Goal: Task Accomplishment & Management: Manage account settings

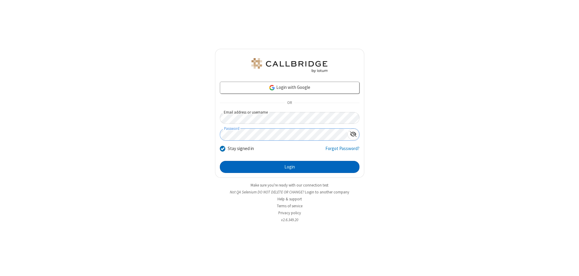
click at [289, 167] on button "Login" at bounding box center [290, 167] width 140 height 12
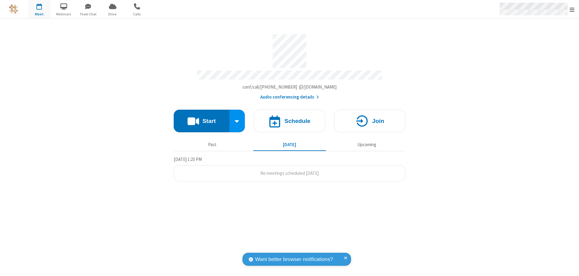
click at [572, 9] on span "Open menu" at bounding box center [571, 10] width 5 height 6
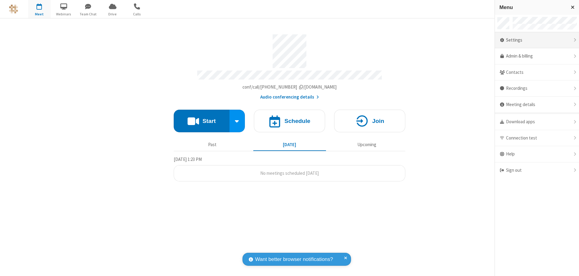
click at [537, 40] on div "Settings" at bounding box center [537, 40] width 84 height 16
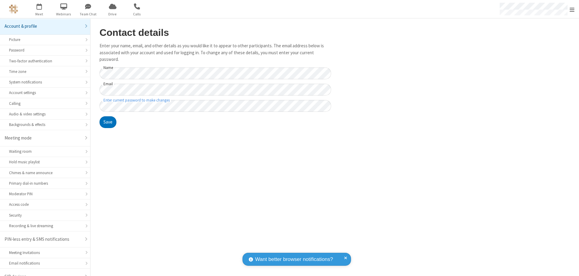
scroll to position [8, 0]
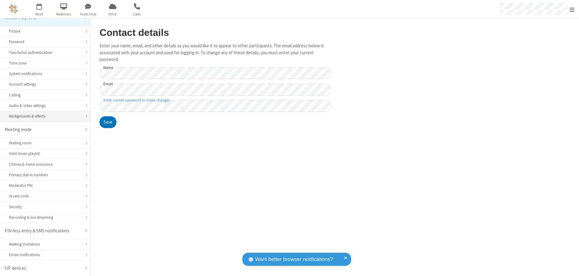
click at [43, 116] on div "Backgrounds & effects" at bounding box center [45, 116] width 72 height 6
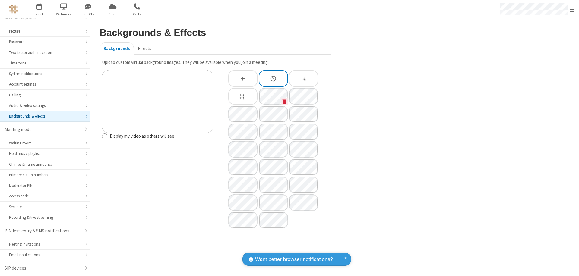
click at [284, 101] on icon "Custom Background" at bounding box center [284, 101] width 4 height 5
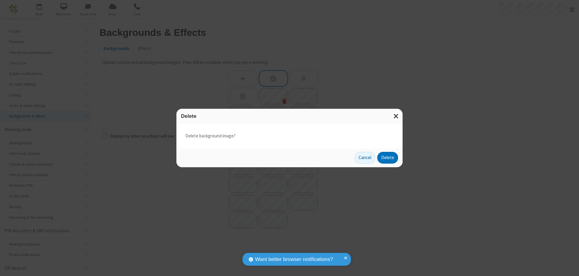
click at [388, 158] on button "Delete" at bounding box center [387, 158] width 21 height 12
